Goal: Information Seeking & Learning: Learn about a topic

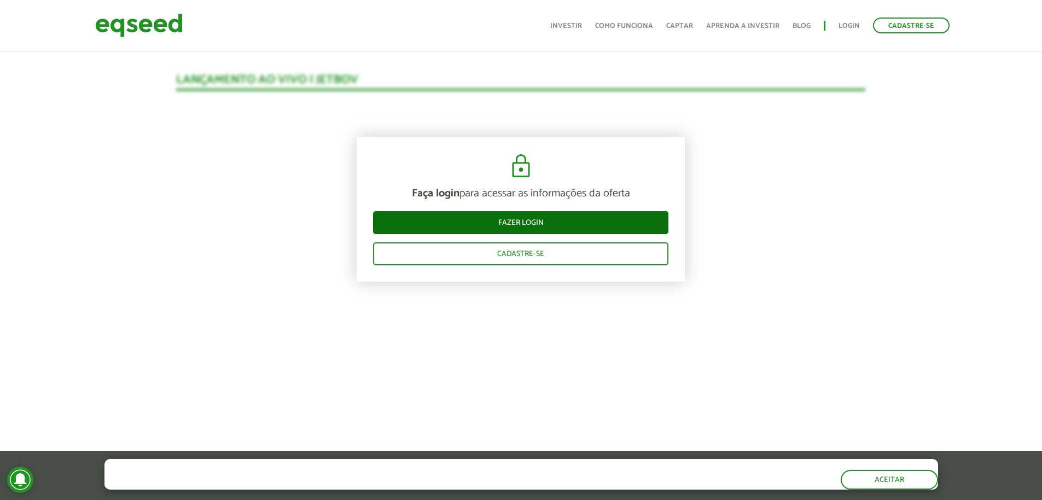
scroll to position [1127, 0]
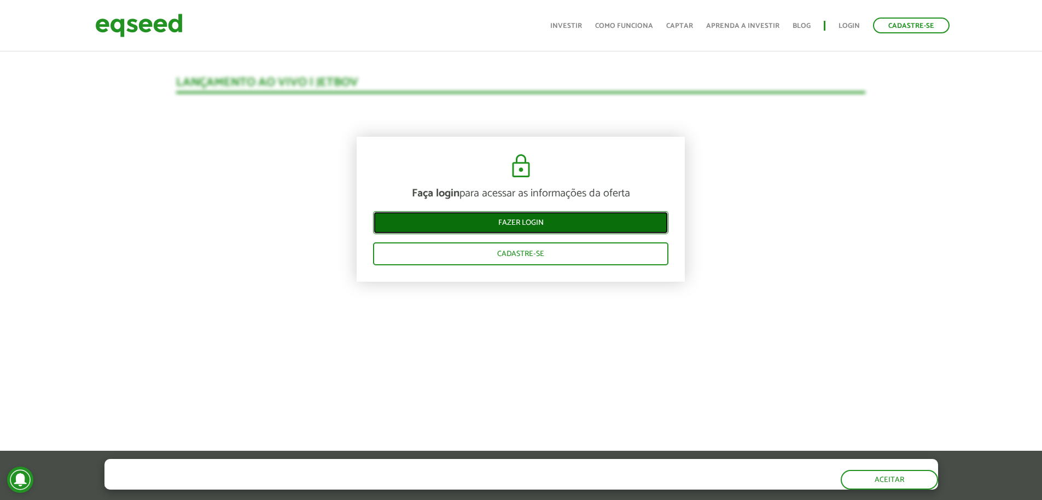
click at [530, 220] on link "Fazer login" at bounding box center [520, 222] width 295 height 23
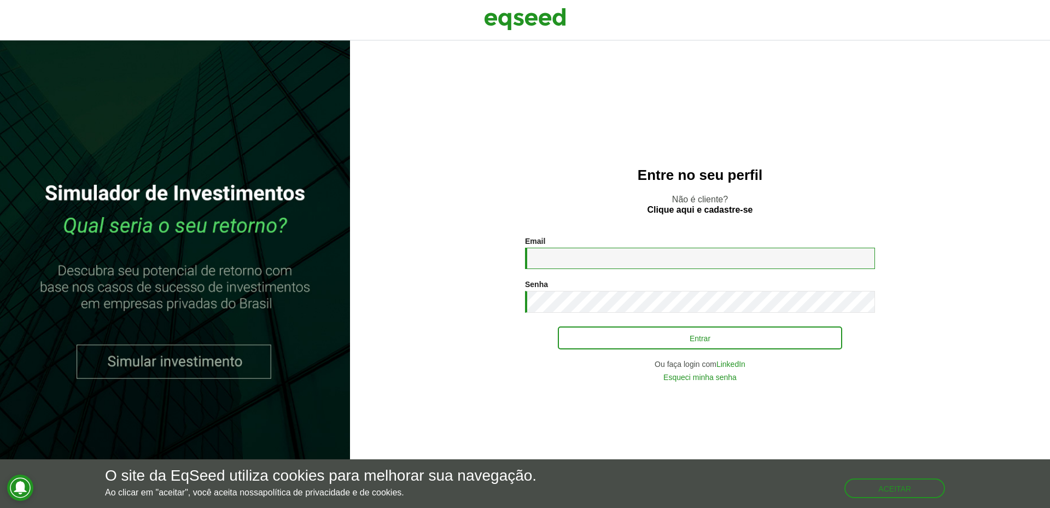
type input "**********"
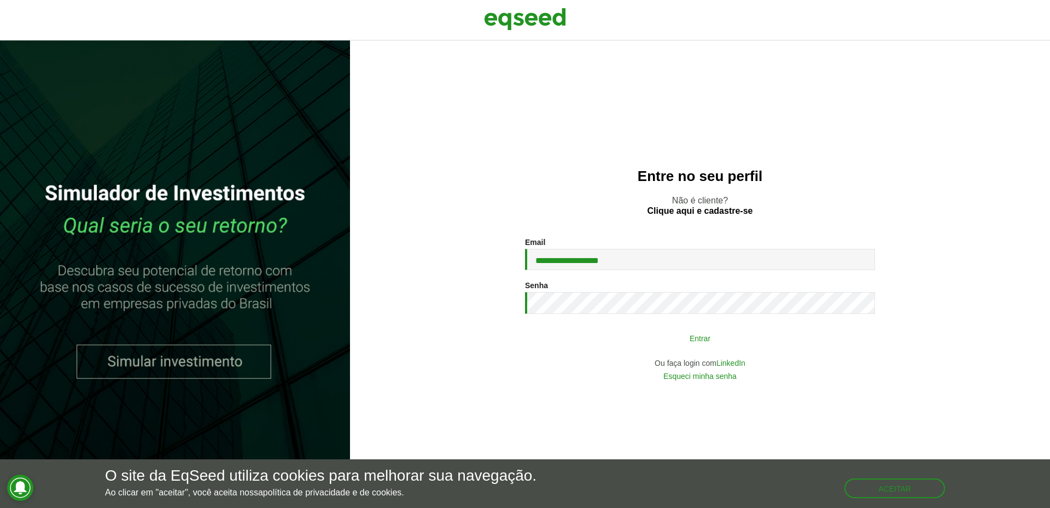
click at [683, 335] on button "Entrar" at bounding box center [700, 338] width 284 height 21
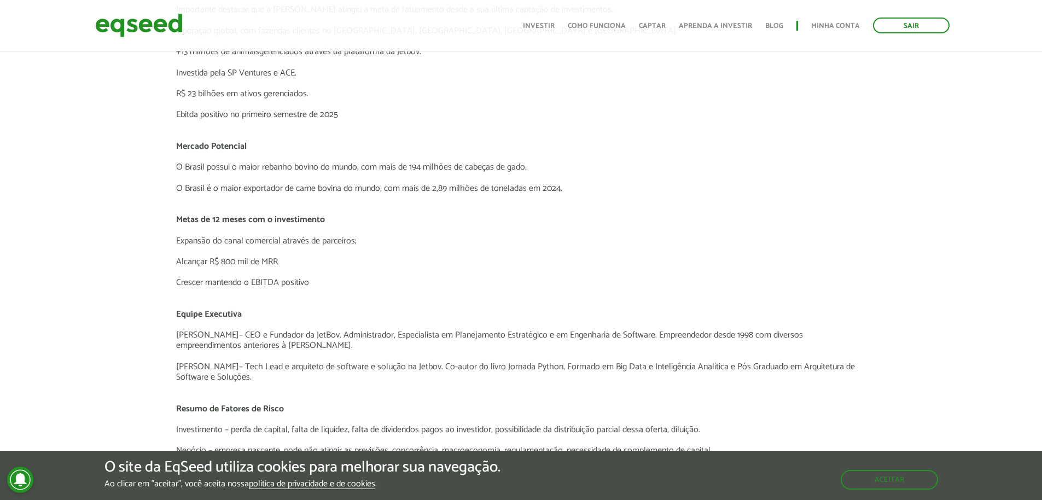
scroll to position [2174, 0]
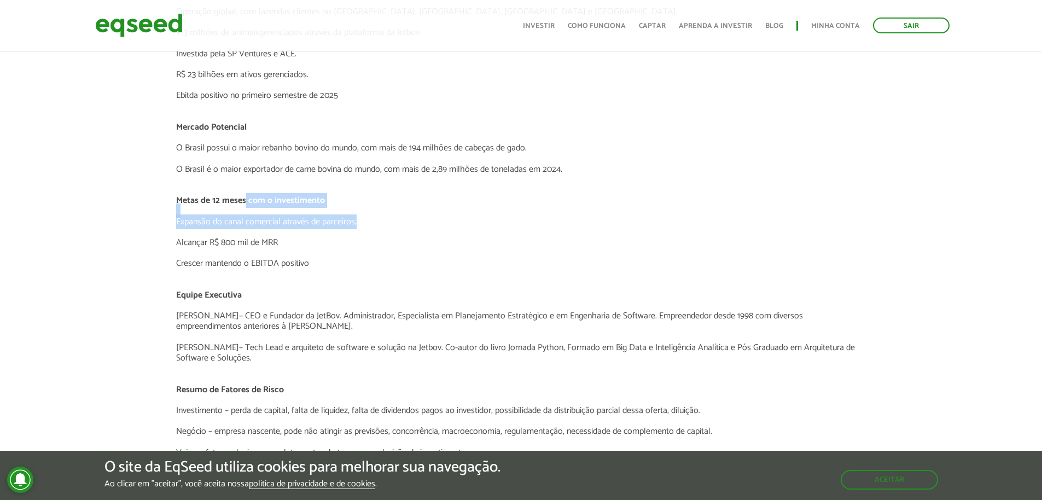
drag, startPoint x: 253, startPoint y: 205, endPoint x: 385, endPoint y: 221, distance: 133.9
click at [385, 221] on div "Jetbov - Plataforma Digital de Gestão para Pecuária de Corte O Negócio A JetBov…" at bounding box center [520, 137] width 689 height 640
click at [405, 223] on p "Expansão do canal comercial através de parceiros;" at bounding box center [520, 222] width 689 height 10
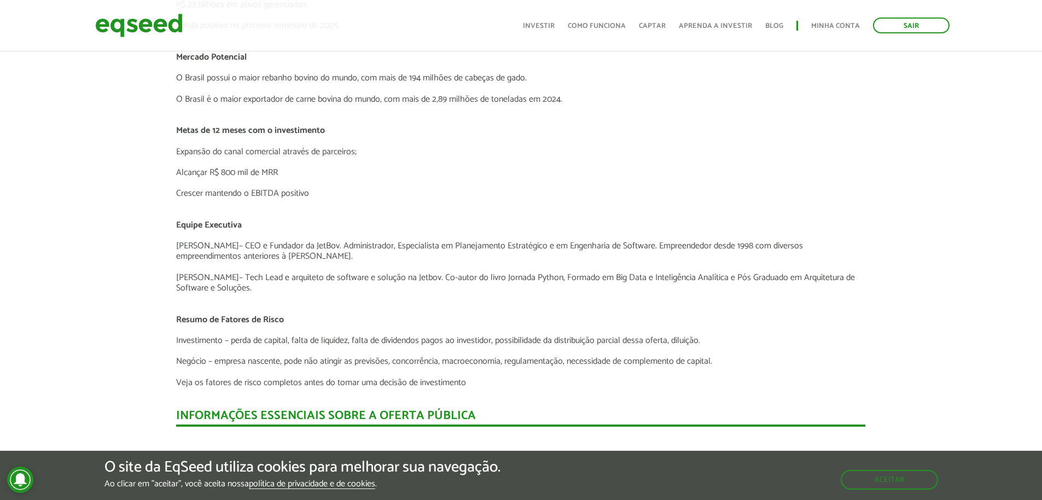
scroll to position [2338, 0]
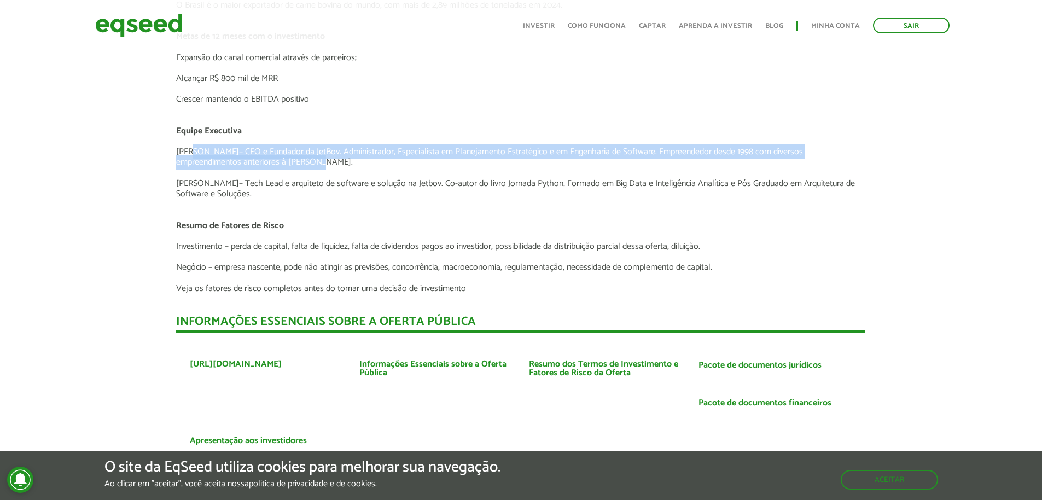
drag, startPoint x: 189, startPoint y: 153, endPoint x: 313, endPoint y: 164, distance: 124.6
click at [313, 164] on p "Xisto Alves – CEO e Fundador da JetBov. Administrador, Especialista em Planejam…" at bounding box center [520, 157] width 689 height 21
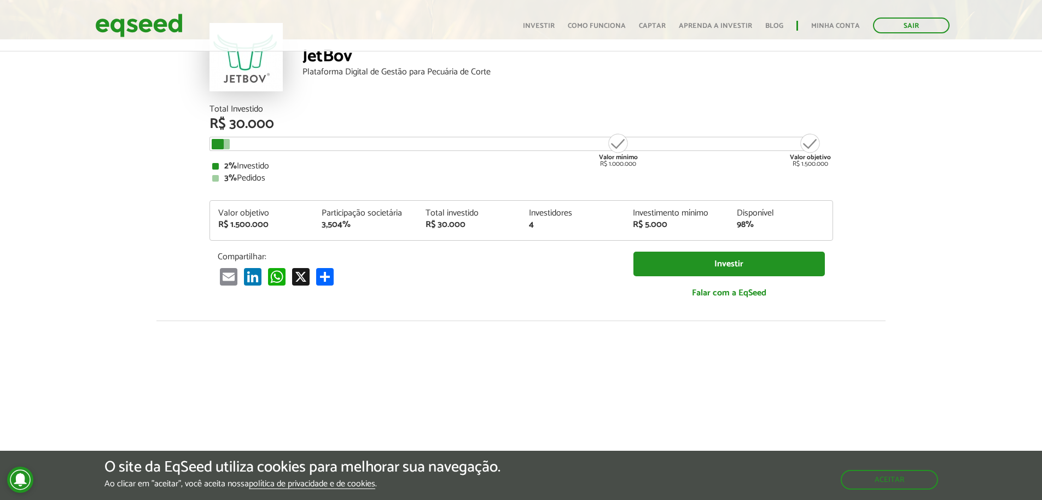
scroll to position [0, 0]
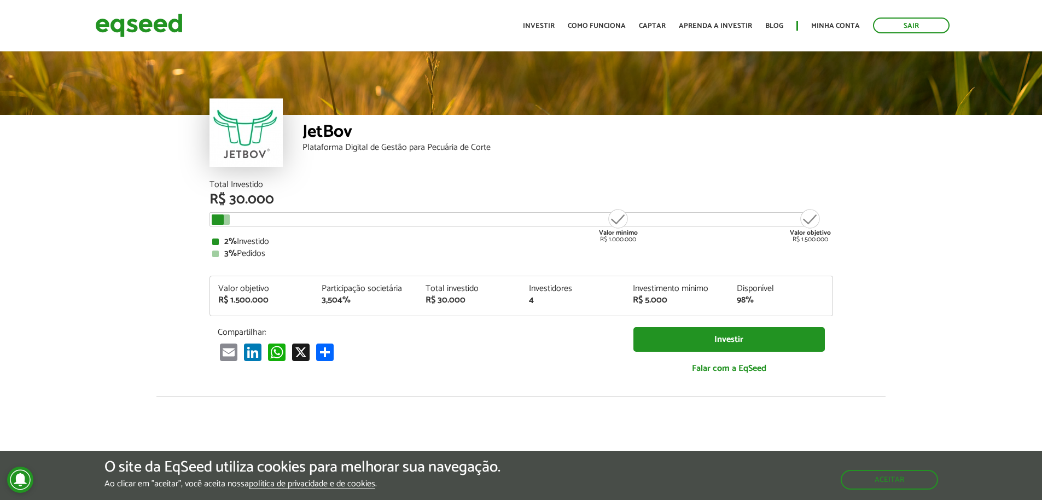
click at [222, 214] on div "Valor mínimo R$ 1.000.000 Valor objetivo R$ 1.500.000" at bounding box center [513, 214] width 603 height 0
click at [222, 217] on div at bounding box center [218, 219] width 12 height 10
drag, startPoint x: 321, startPoint y: 302, endPoint x: 358, endPoint y: 302, distance: 37.2
click at [358, 302] on div "Participação societária 3,504%" at bounding box center [365, 294] width 104 height 20
click at [358, 302] on div "3,504%" at bounding box center [365, 300] width 87 height 9
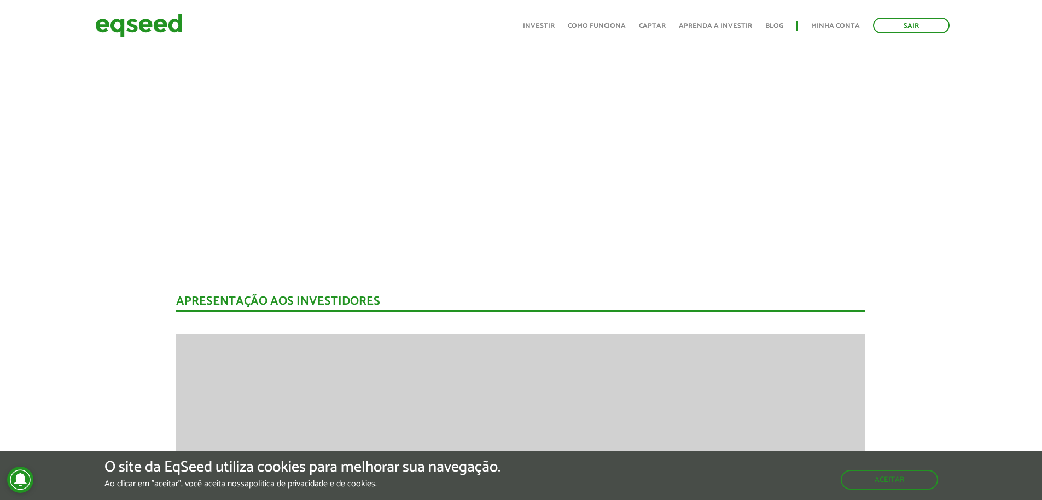
scroll to position [1192, 0]
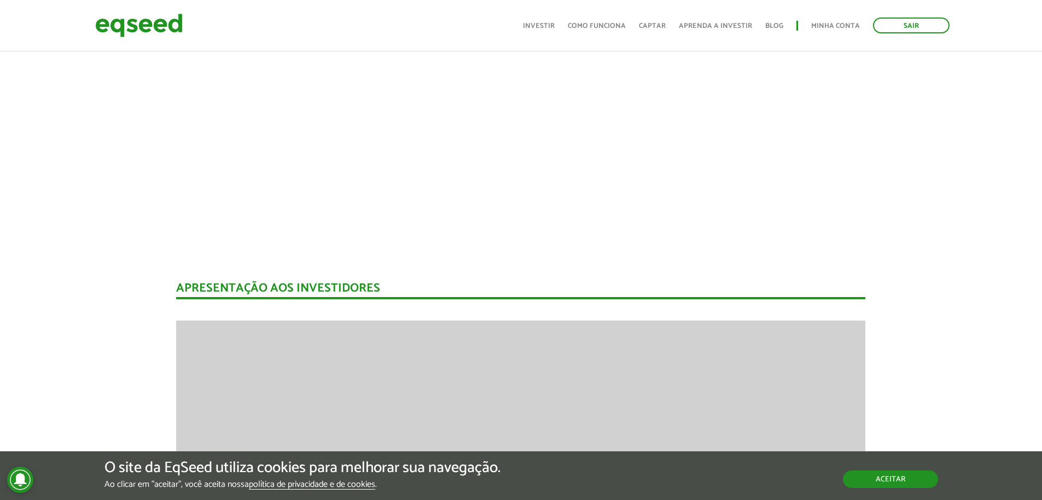
click at [855, 477] on button "Aceitar" at bounding box center [890, 478] width 95 height 17
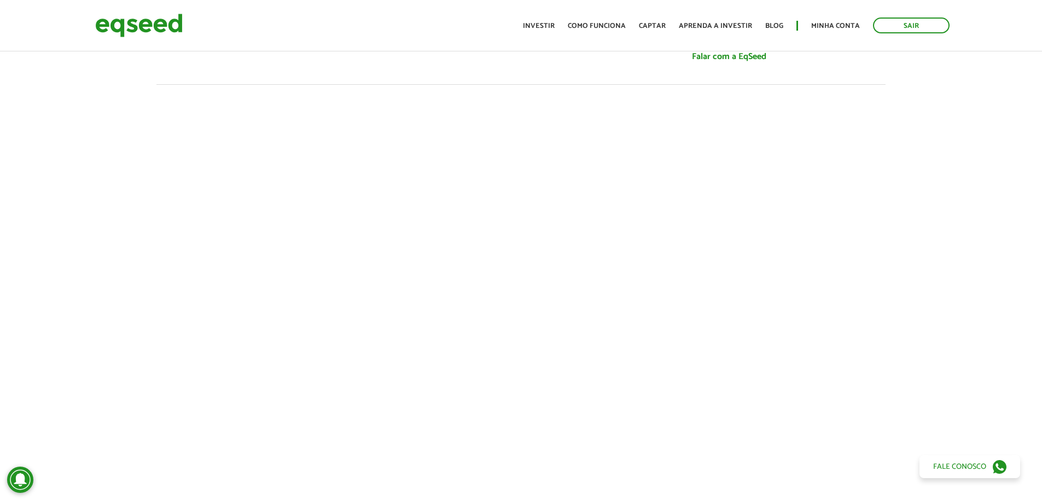
scroll to position [0, 0]
